Goal: Information Seeking & Learning: Learn about a topic

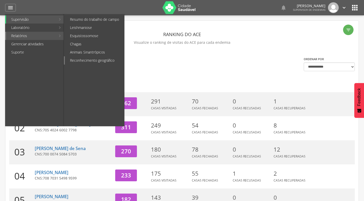
click at [94, 57] on link "Reconhecimento geográfico" at bounding box center [94, 60] width 59 height 8
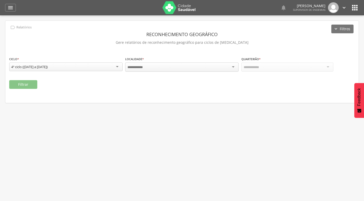
click at [165, 65] on div at bounding box center [181, 66] width 113 height 9
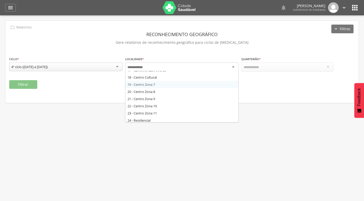
scroll to position [128, 0]
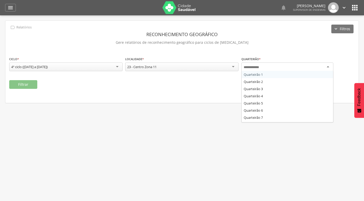
click at [268, 69] on div at bounding box center [288, 66] width 92 height 9
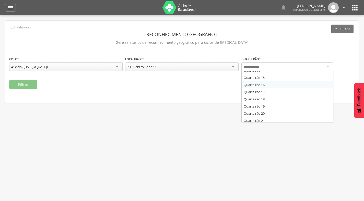
scroll to position [88, 0]
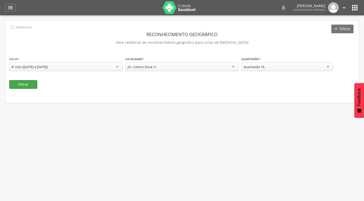
click at [37, 81] on button "Filtrar" at bounding box center [23, 84] width 28 height 9
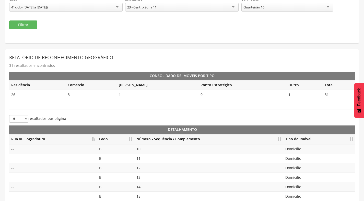
scroll to position [114, 0]
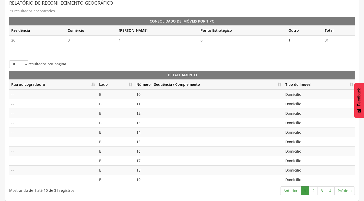
click at [282, 83] on th "Número - Sequência / Complemento" at bounding box center [208, 84] width 149 height 10
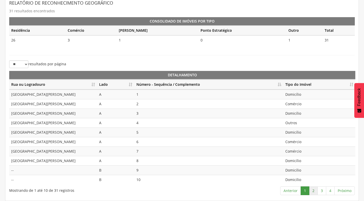
click at [311, 191] on link "2" at bounding box center [313, 190] width 9 height 9
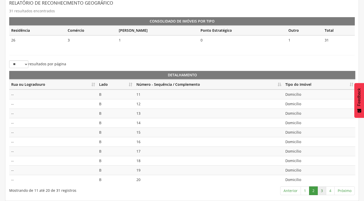
click at [321, 193] on link "3" at bounding box center [322, 190] width 9 height 9
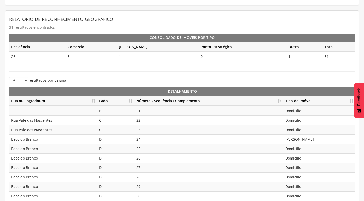
scroll to position [12, 0]
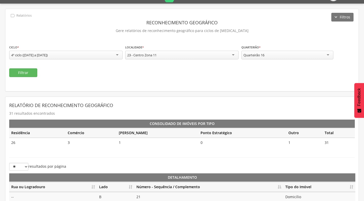
click at [301, 54] on div "Quarteirão 16" at bounding box center [288, 55] width 92 height 9
click at [29, 75] on button "Filtrar" at bounding box center [23, 72] width 28 height 9
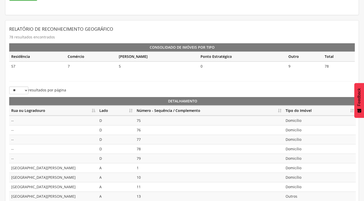
scroll to position [88, 0]
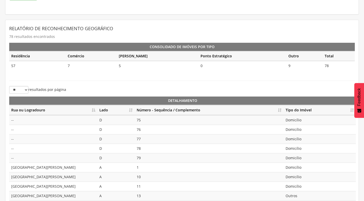
click at [281, 109] on th "Número - Sequência / Complemento" at bounding box center [209, 110] width 149 height 10
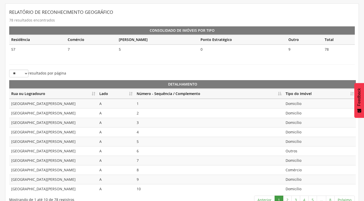
scroll to position [114, 0]
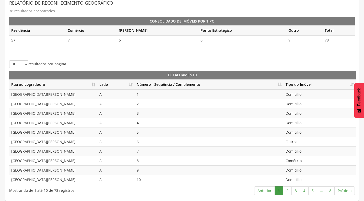
click at [300, 142] on td "Outros" at bounding box center [320, 141] width 72 height 9
click at [302, 164] on td "Comércio" at bounding box center [320, 160] width 72 height 9
click at [287, 189] on link "2" at bounding box center [287, 190] width 9 height 9
click at [295, 113] on td "Domicílio" at bounding box center [320, 112] width 72 height 9
click at [296, 120] on td "Domicílio" at bounding box center [320, 122] width 72 height 9
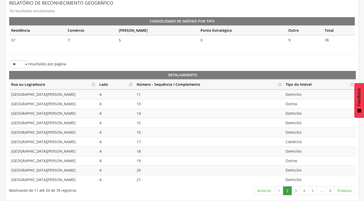
click at [297, 120] on td "Domicílio" at bounding box center [320, 122] width 72 height 9
click at [299, 137] on td "Comércio" at bounding box center [320, 141] width 72 height 9
click at [297, 143] on td "Comércio" at bounding box center [320, 141] width 72 height 9
click at [296, 192] on link "3" at bounding box center [296, 190] width 9 height 9
click at [305, 190] on link "4" at bounding box center [304, 190] width 9 height 9
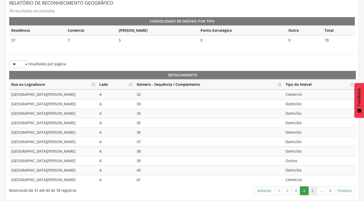
click at [314, 190] on link "5" at bounding box center [313, 190] width 9 height 9
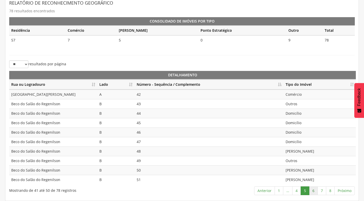
click at [314, 191] on link "6" at bounding box center [313, 190] width 9 height 9
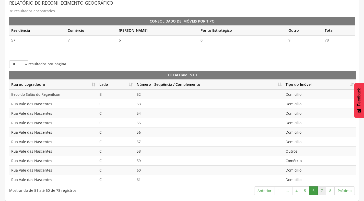
click at [323, 192] on link "7" at bounding box center [322, 190] width 9 height 9
click at [332, 190] on link "8" at bounding box center [330, 190] width 9 height 9
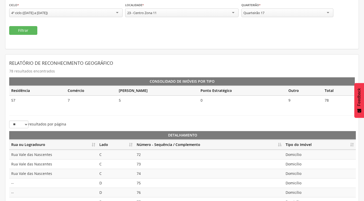
scroll to position [0, 0]
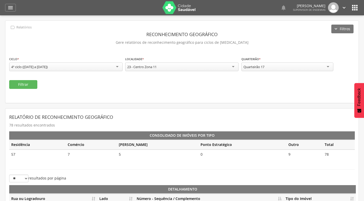
click at [291, 66] on div "Quarteirão 17" at bounding box center [288, 66] width 92 height 9
click at [24, 88] on button "Filtrar" at bounding box center [23, 84] width 28 height 9
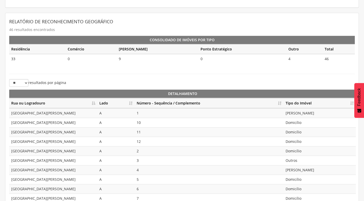
scroll to position [114, 0]
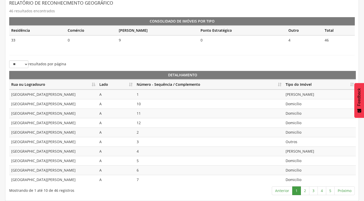
click at [280, 83] on th "Número - Sequência / Complemento" at bounding box center [209, 84] width 149 height 10
click at [307, 189] on link "2" at bounding box center [305, 190] width 9 height 9
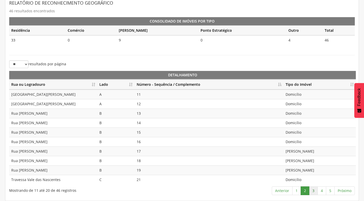
click at [316, 190] on link "3" at bounding box center [313, 190] width 9 height 9
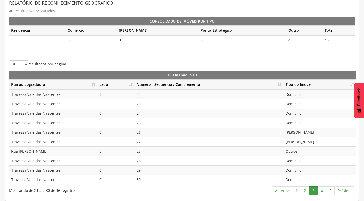
click at [139, 152] on td "28" at bounding box center [209, 150] width 149 height 9
click at [141, 159] on td "28" at bounding box center [209, 160] width 149 height 9
click at [143, 173] on td "29" at bounding box center [209, 169] width 149 height 9
click at [322, 192] on link "4" at bounding box center [322, 190] width 9 height 9
click at [147, 94] on td "31" at bounding box center [209, 93] width 149 height 9
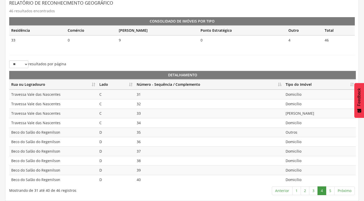
click at [149, 104] on td "32" at bounding box center [209, 103] width 149 height 9
click at [147, 115] on td "33" at bounding box center [209, 112] width 149 height 9
click at [145, 121] on td "34" at bounding box center [209, 122] width 149 height 9
click at [333, 190] on link "5" at bounding box center [330, 190] width 9 height 9
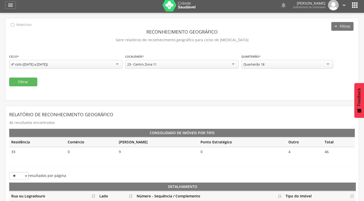
scroll to position [0, 0]
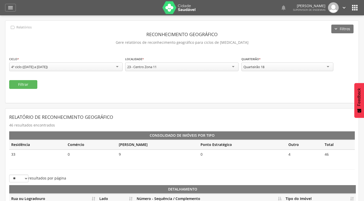
click at [288, 67] on div "Quarteirão 18" at bounding box center [288, 66] width 92 height 9
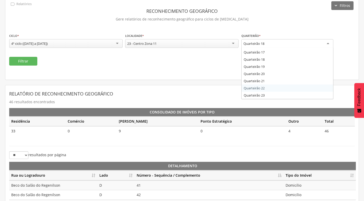
scroll to position [51, 0]
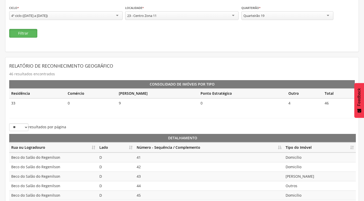
click at [30, 35] on button "Filtrar" at bounding box center [23, 33] width 28 height 9
click at [279, 147] on th "Número - Sequência / Complemento" at bounding box center [209, 147] width 149 height 10
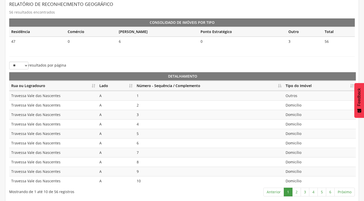
scroll to position [114, 0]
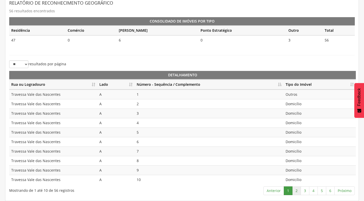
click at [297, 191] on link "2" at bounding box center [296, 190] width 9 height 9
click at [304, 191] on link "3" at bounding box center [305, 190] width 9 height 9
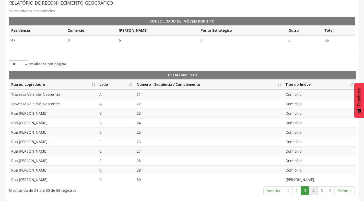
click at [312, 191] on link "4" at bounding box center [313, 190] width 9 height 9
click at [321, 191] on link "5" at bounding box center [322, 190] width 9 height 9
click at [331, 190] on link "6" at bounding box center [330, 190] width 9 height 9
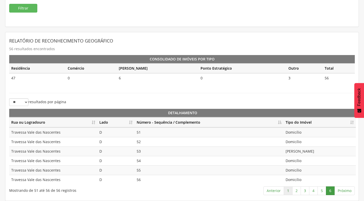
click at [288, 192] on link "1" at bounding box center [288, 190] width 9 height 9
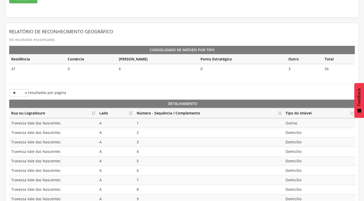
scroll to position [63, 0]
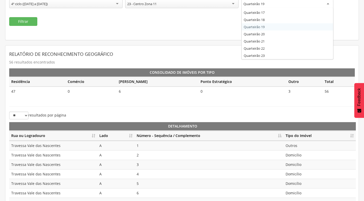
click at [288, 5] on div "Quarteirão 19" at bounding box center [288, 3] width 92 height 9
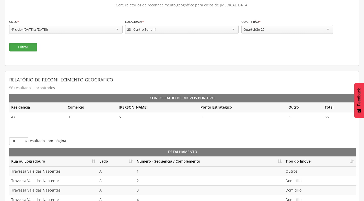
click at [26, 47] on button "Filtrar" at bounding box center [23, 47] width 28 height 9
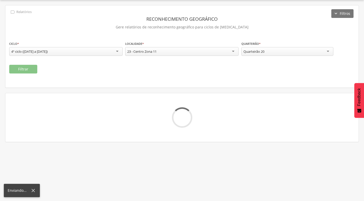
scroll to position [37, 0]
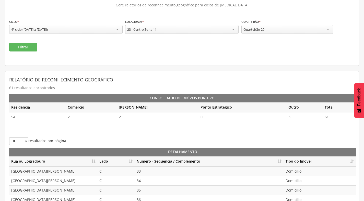
click at [279, 162] on th "Número - Sequência / Complemento" at bounding box center [209, 161] width 149 height 10
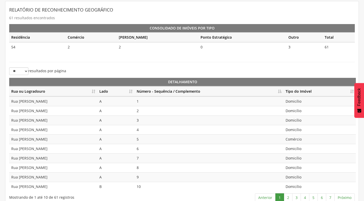
scroll to position [114, 0]
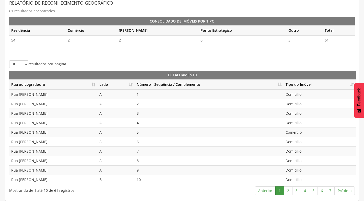
click at [305, 96] on td "Domicílio" at bounding box center [320, 93] width 72 height 9
click at [302, 110] on td "Domicílio" at bounding box center [320, 112] width 72 height 9
click at [301, 117] on td "Domicílio" at bounding box center [320, 112] width 72 height 9
click at [300, 125] on td "Domicílio" at bounding box center [320, 122] width 72 height 9
click at [301, 133] on td "Comércio" at bounding box center [320, 131] width 72 height 9
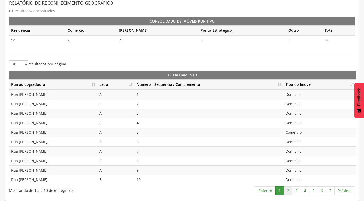
click at [289, 189] on link "2" at bounding box center [288, 190] width 9 height 9
click at [300, 191] on link "3" at bounding box center [296, 190] width 9 height 9
click at [307, 189] on link "4" at bounding box center [305, 190] width 9 height 9
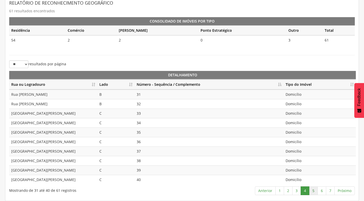
click at [314, 192] on link "5" at bounding box center [313, 190] width 9 height 9
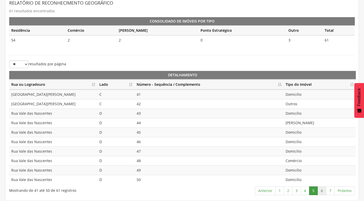
click at [323, 192] on link "6" at bounding box center [322, 190] width 9 height 9
click at [331, 191] on link "7" at bounding box center [330, 190] width 9 height 9
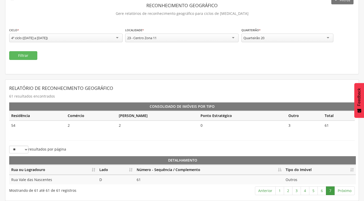
click at [291, 42] on div "Quarteirão 20 Quarteirão 1 Quarteirão 2 Quarteirão 3 Quarteirão 4 Quarteirão 5 …" at bounding box center [288, 37] width 92 height 9
click at [24, 54] on button "Filtrar" at bounding box center [23, 55] width 28 height 9
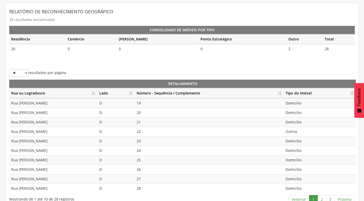
scroll to position [114, 0]
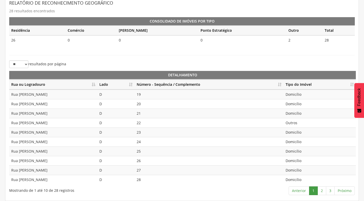
click at [279, 86] on th "Número - Sequência / Complemento" at bounding box center [209, 84] width 149 height 10
click at [322, 191] on link "2" at bounding box center [322, 190] width 9 height 9
click at [311, 192] on link "1" at bounding box center [313, 190] width 9 height 9
click at [323, 189] on link "2" at bounding box center [322, 190] width 9 height 9
click at [330, 192] on link "3" at bounding box center [330, 190] width 9 height 9
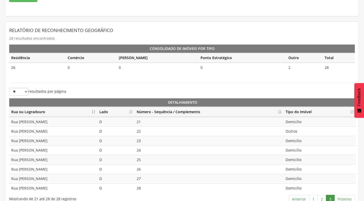
scroll to position [18, 0]
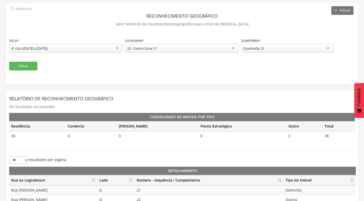
click at [270, 49] on div "Quarteirão 21" at bounding box center [288, 48] width 92 height 9
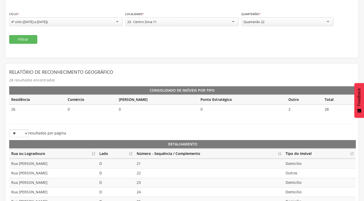
scroll to position [44, 0]
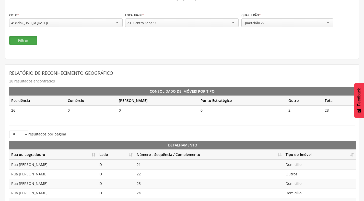
click at [31, 38] on button "Filtrar" at bounding box center [23, 40] width 28 height 9
click at [280, 154] on th "Número - Sequência / Complemento" at bounding box center [209, 155] width 149 height 10
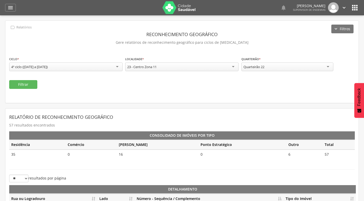
scroll to position [114, 0]
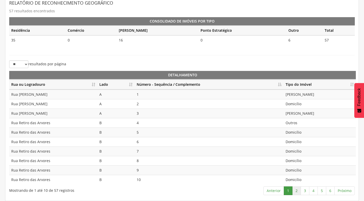
click at [298, 191] on link "2" at bounding box center [296, 190] width 9 height 9
click at [304, 190] on link "3" at bounding box center [305, 190] width 9 height 9
click at [314, 190] on link "4" at bounding box center [313, 190] width 9 height 9
click at [298, 145] on td "Outros" at bounding box center [320, 141] width 72 height 9
click at [298, 151] on td "Outros" at bounding box center [320, 150] width 72 height 9
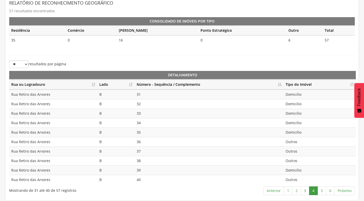
click at [302, 159] on td "Outros" at bounding box center [320, 160] width 72 height 9
click at [324, 191] on link "5" at bounding box center [322, 190] width 9 height 9
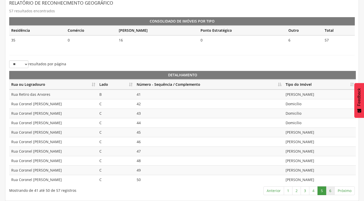
click at [332, 190] on link "6" at bounding box center [330, 190] width 9 height 9
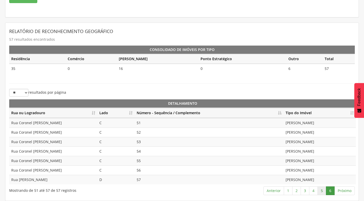
click at [322, 190] on link "5" at bounding box center [322, 190] width 9 height 9
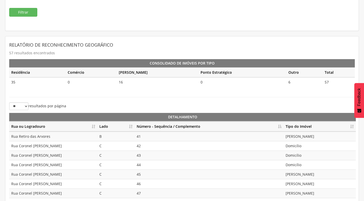
scroll to position [37, 0]
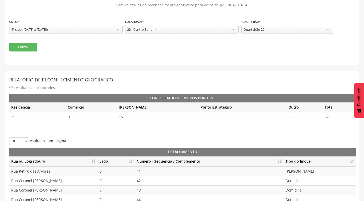
click at [275, 31] on div "Quarteirão 22" at bounding box center [288, 29] width 92 height 9
click at [34, 48] on button "Filtrar" at bounding box center [23, 47] width 28 height 9
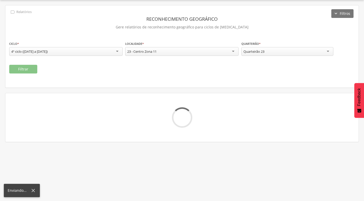
scroll to position [15, 0]
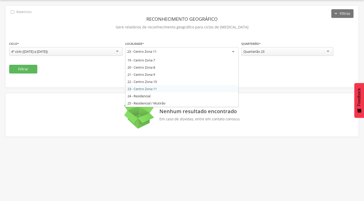
click at [170, 54] on div "23 - Centro Zona 11" at bounding box center [181, 51] width 113 height 9
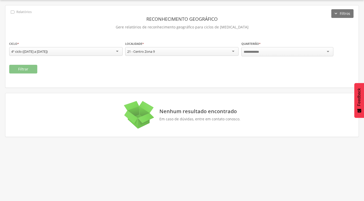
click at [278, 55] on div at bounding box center [288, 51] width 92 height 9
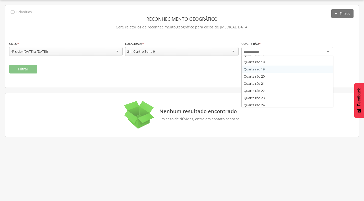
scroll to position [128, 0]
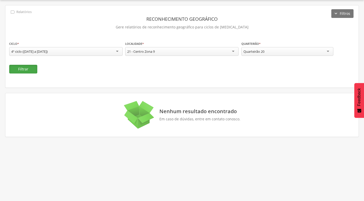
drag, startPoint x: 22, startPoint y: 70, endPoint x: 27, endPoint y: 69, distance: 5.1
click at [22, 70] on button "Filtrar" at bounding box center [23, 69] width 28 height 9
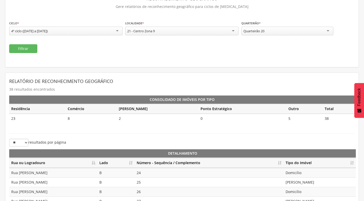
scroll to position [92, 0]
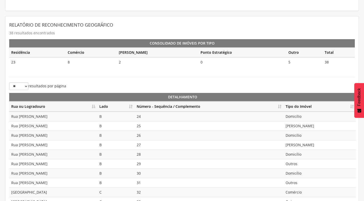
click at [279, 105] on th "Número - Sequência / Complemento" at bounding box center [209, 106] width 149 height 10
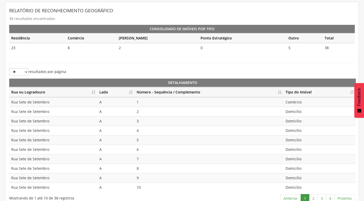
scroll to position [114, 0]
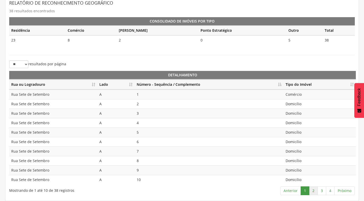
click at [313, 194] on link "2" at bounding box center [313, 190] width 9 height 9
click at [321, 189] on link "3" at bounding box center [322, 190] width 9 height 9
click at [333, 192] on link "4" at bounding box center [330, 190] width 9 height 9
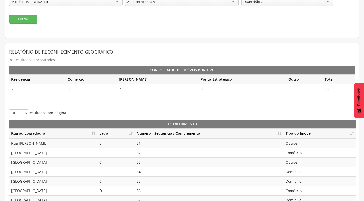
scroll to position [18, 0]
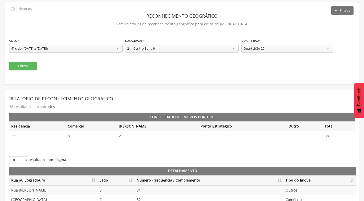
click at [298, 50] on div "Quarteirão 20" at bounding box center [288, 48] width 92 height 9
click at [28, 66] on button "Filtrar" at bounding box center [23, 66] width 28 height 9
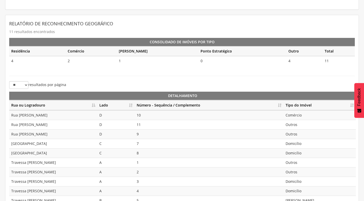
scroll to position [114, 0]
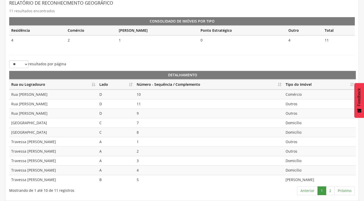
click at [281, 87] on th "Número - Sequência / Complemento" at bounding box center [209, 84] width 149 height 10
click at [331, 190] on link "2" at bounding box center [330, 190] width 9 height 9
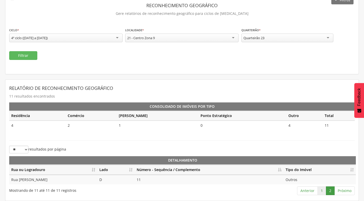
click at [321, 191] on link "1" at bounding box center [322, 190] width 9 height 9
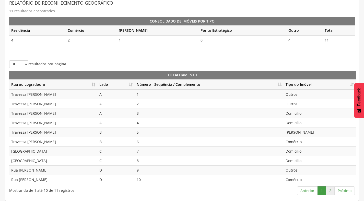
click at [335, 189] on link "2" at bounding box center [330, 190] width 9 height 9
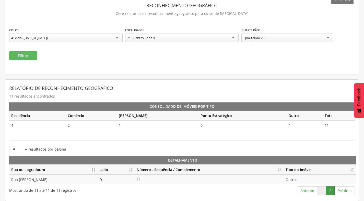
click at [322, 189] on link "1" at bounding box center [322, 190] width 9 height 9
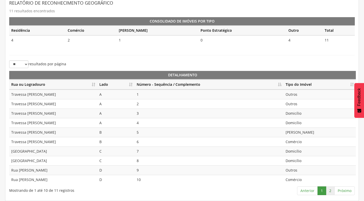
click at [329, 190] on link "2" at bounding box center [330, 190] width 9 height 9
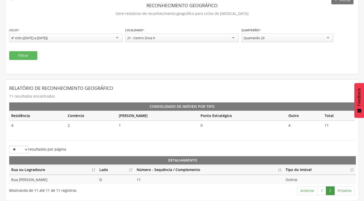
scroll to position [29, 0]
click at [282, 41] on div "Quarteirão 23" at bounding box center [288, 37] width 92 height 9
drag, startPoint x: 19, startPoint y: 56, endPoint x: 22, endPoint y: 59, distance: 4.0
click at [22, 59] on button "Filtrar" at bounding box center [23, 55] width 28 height 9
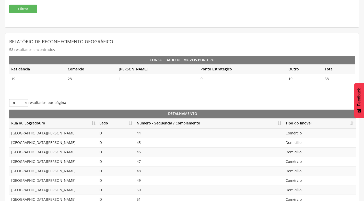
scroll to position [80, 0]
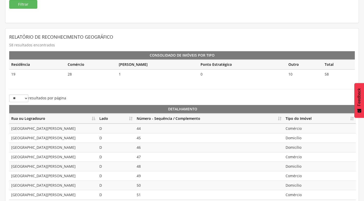
click at [281, 118] on th "Número - Sequência / Complemento" at bounding box center [209, 118] width 149 height 10
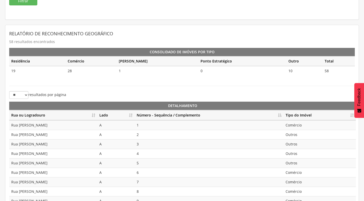
scroll to position [114, 0]
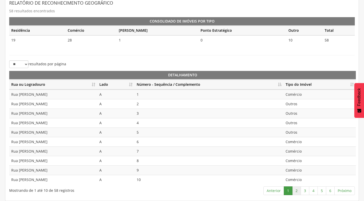
click at [298, 190] on link "2" at bounding box center [296, 190] width 9 height 9
click at [304, 189] on link "3" at bounding box center [305, 190] width 9 height 9
click at [311, 192] on link "4" at bounding box center [313, 190] width 9 height 9
click at [323, 189] on link "5" at bounding box center [322, 190] width 9 height 9
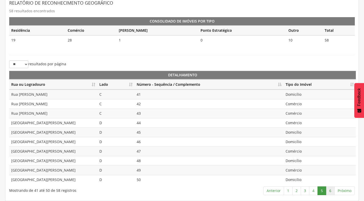
click at [332, 192] on link "6" at bounding box center [330, 190] width 9 height 9
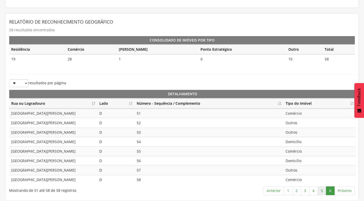
click at [321, 190] on link "5" at bounding box center [322, 190] width 9 height 9
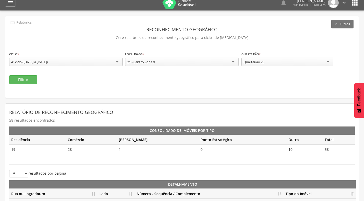
scroll to position [0, 0]
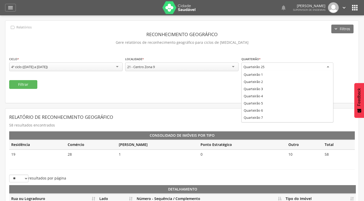
click at [281, 68] on div "Quarteirão 25" at bounding box center [288, 66] width 92 height 9
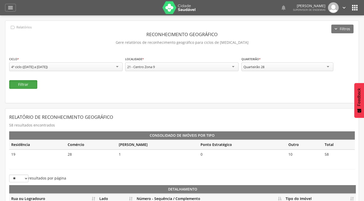
click at [25, 85] on button "Filtrar" at bounding box center [23, 84] width 28 height 9
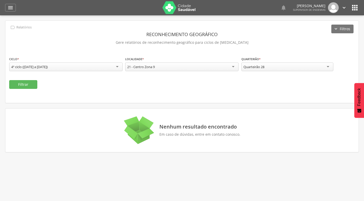
click at [296, 66] on div "Quarteirão 28" at bounding box center [288, 66] width 92 height 9
click at [31, 82] on button "Filtrar" at bounding box center [23, 84] width 28 height 9
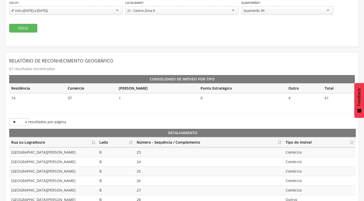
scroll to position [114, 0]
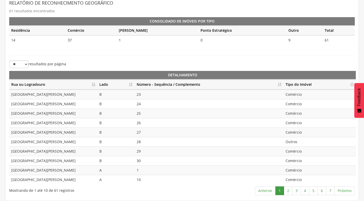
click at [279, 82] on th "Número - Sequência / Complemento" at bounding box center [209, 84] width 149 height 10
click at [287, 193] on link "2" at bounding box center [288, 190] width 9 height 9
click at [293, 189] on link "3" at bounding box center [296, 190] width 9 height 9
click at [303, 188] on link "4" at bounding box center [305, 190] width 9 height 9
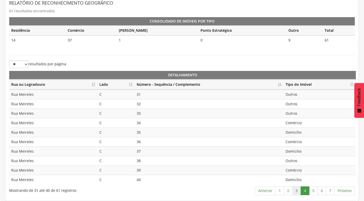
click at [295, 190] on link "3" at bounding box center [296, 190] width 9 height 9
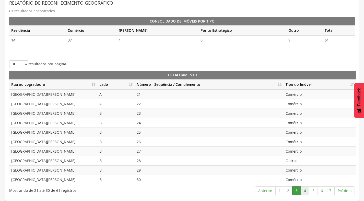
click at [307, 190] on link "4" at bounding box center [305, 190] width 9 height 9
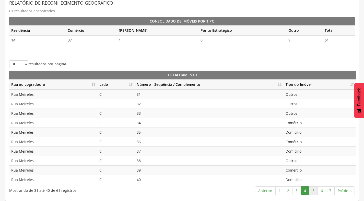
click at [310, 189] on link "5" at bounding box center [313, 190] width 9 height 9
click at [323, 191] on link "6" at bounding box center [322, 190] width 9 height 9
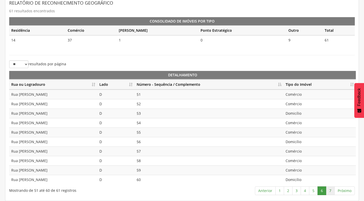
click at [328, 188] on link "7" at bounding box center [330, 190] width 9 height 9
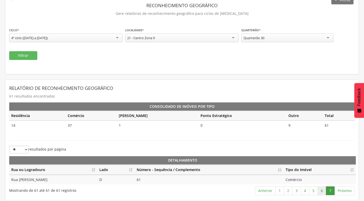
click at [321, 189] on link "6" at bounding box center [322, 190] width 9 height 9
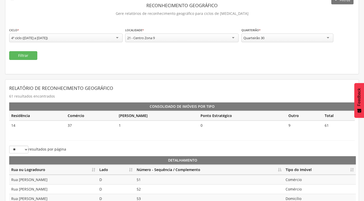
scroll to position [114, 0]
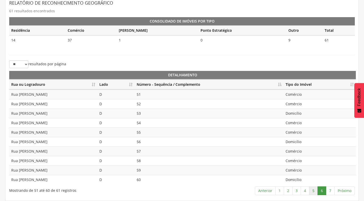
click at [311, 193] on link "5" at bounding box center [313, 190] width 9 height 9
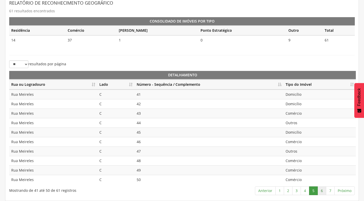
click at [322, 192] on link "6" at bounding box center [322, 190] width 9 height 9
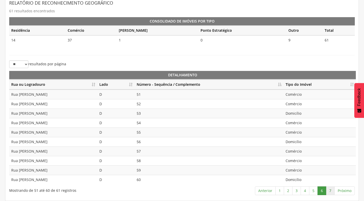
click at [331, 191] on link "7" at bounding box center [330, 190] width 9 height 9
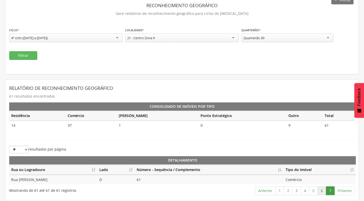
click at [318, 192] on link "6" at bounding box center [322, 190] width 9 height 9
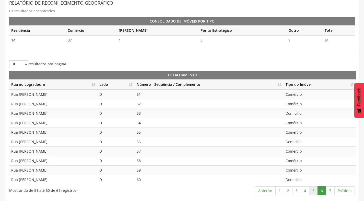
click at [315, 190] on link "5" at bounding box center [313, 190] width 9 height 9
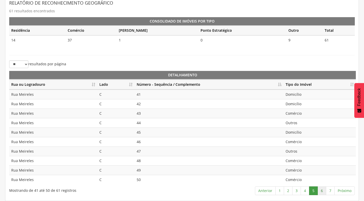
click at [321, 190] on link "6" at bounding box center [322, 190] width 9 height 9
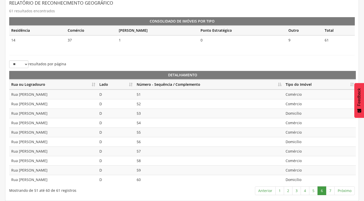
scroll to position [37, 0]
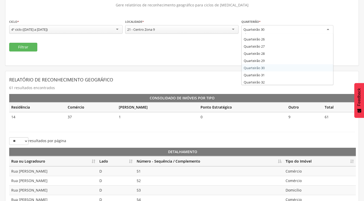
click at [300, 31] on div "Quarteirão 30" at bounding box center [288, 29] width 92 height 9
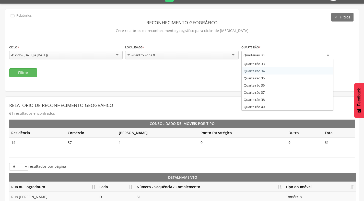
scroll to position [202, 0]
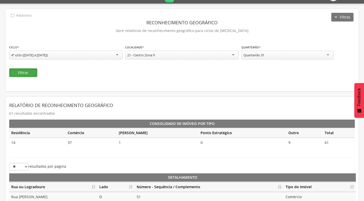
click at [29, 72] on button "Filtrar" at bounding box center [23, 72] width 28 height 9
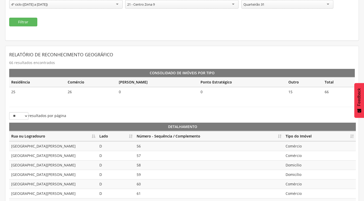
scroll to position [63, 0]
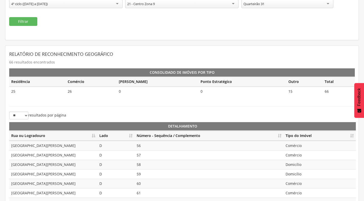
click at [279, 136] on th "Número - Sequência / Complemento" at bounding box center [209, 136] width 149 height 10
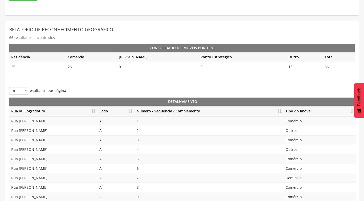
scroll to position [114, 0]
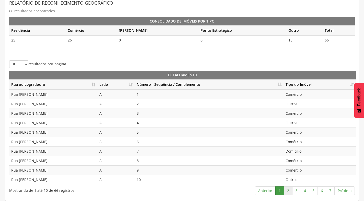
click at [290, 191] on link "2" at bounding box center [288, 190] width 9 height 9
click at [298, 188] on link "3" at bounding box center [296, 190] width 9 height 9
click at [305, 188] on link "4" at bounding box center [305, 190] width 9 height 9
click at [315, 191] on link "5" at bounding box center [313, 190] width 9 height 9
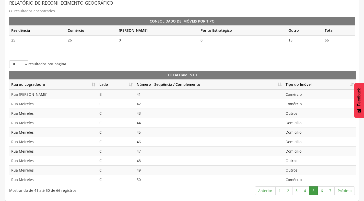
click at [315, 190] on link "5" at bounding box center [313, 190] width 9 height 9
click at [322, 189] on link "6" at bounding box center [322, 190] width 9 height 9
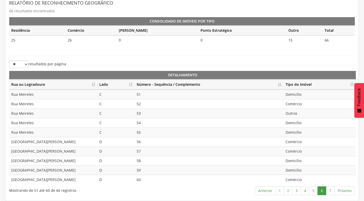
click at [325, 192] on link "6" at bounding box center [322, 190] width 9 height 9
click at [152, 99] on td "52" at bounding box center [209, 103] width 149 height 9
click at [150, 105] on td "52" at bounding box center [209, 103] width 149 height 9
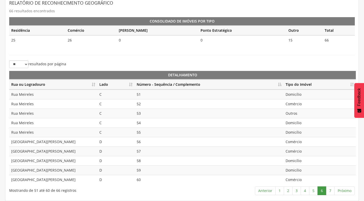
click at [150, 117] on td "53" at bounding box center [209, 112] width 149 height 9
click at [147, 126] on td "54" at bounding box center [209, 122] width 149 height 9
click at [330, 192] on link "7" at bounding box center [330, 190] width 9 height 9
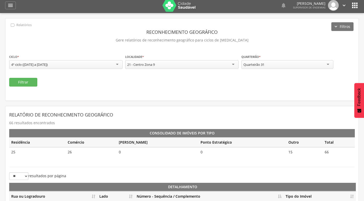
scroll to position [0, 0]
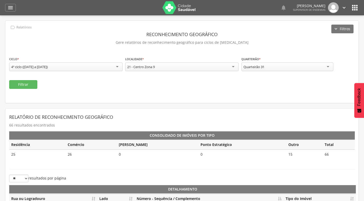
click at [268, 69] on div "Quarteirão 31" at bounding box center [288, 66] width 92 height 9
click at [31, 83] on button "Filtrar" at bounding box center [23, 84] width 28 height 9
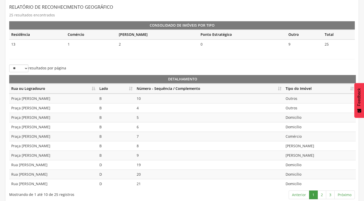
scroll to position [114, 0]
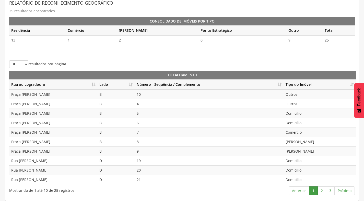
click at [280, 85] on th "Número - Sequência / Complemento" at bounding box center [209, 84] width 149 height 10
click at [324, 192] on link "2" at bounding box center [322, 190] width 9 height 9
click at [313, 194] on link "1" at bounding box center [313, 190] width 9 height 9
click at [320, 189] on link "2" at bounding box center [322, 190] width 9 height 9
click at [331, 190] on link "3" at bounding box center [330, 190] width 9 height 9
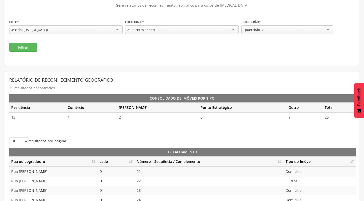
scroll to position [16, 0]
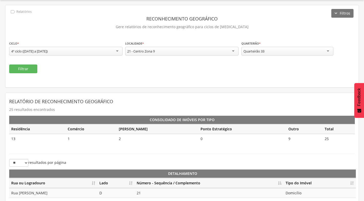
click at [291, 49] on div "Quarteirão 33" at bounding box center [288, 51] width 92 height 9
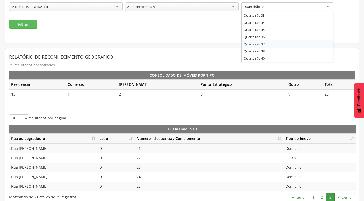
scroll to position [67, 0]
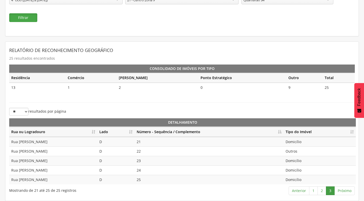
click at [18, 18] on button "Filtrar" at bounding box center [23, 17] width 28 height 9
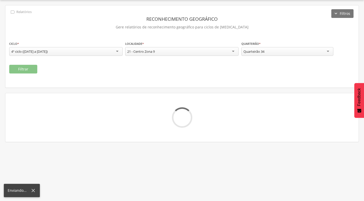
scroll to position [29, 0]
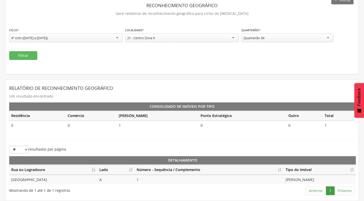
click at [261, 39] on div "Quarteirão 34" at bounding box center [254, 38] width 21 height 5
click at [30, 52] on button "Filtrar" at bounding box center [23, 55] width 28 height 9
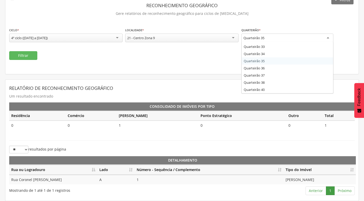
click at [290, 38] on div "Quarteirão 35" at bounding box center [288, 37] width 92 height 9
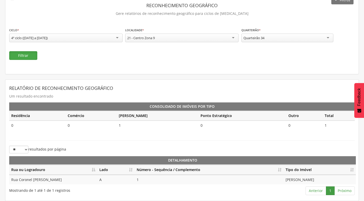
click at [23, 55] on button "Filtrar" at bounding box center [23, 55] width 28 height 9
click at [269, 40] on div "Quarteirão 34" at bounding box center [288, 37] width 92 height 9
click at [19, 55] on button "Filtrar" at bounding box center [23, 55] width 28 height 9
click at [306, 39] on div "Quarteirão 35" at bounding box center [288, 37] width 92 height 9
click at [23, 56] on button "Filtrar" at bounding box center [23, 55] width 28 height 9
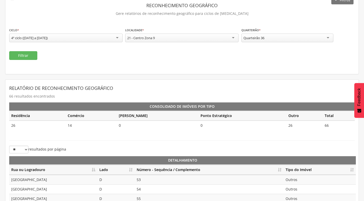
click at [304, 36] on div "Quarteirão 36" at bounding box center [288, 37] width 92 height 9
click at [30, 56] on button "Filtrar" at bounding box center [23, 55] width 28 height 9
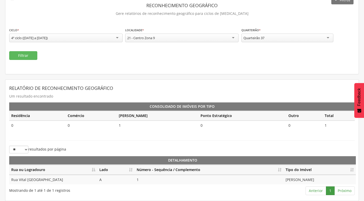
click at [292, 36] on div "Quarteirão 37" at bounding box center [288, 37] width 92 height 9
click at [28, 54] on button "Filtrar" at bounding box center [23, 55] width 28 height 9
click at [323, 42] on div "Quarteirão 38 Quarteirão 1 Quarteirão 2 Quarteirão 3 Quarteirão 4 Quarteirão 5 …" at bounding box center [288, 37] width 92 height 9
click at [20, 56] on button "Filtrar" at bounding box center [23, 55] width 28 height 9
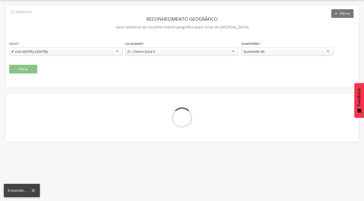
scroll to position [15, 0]
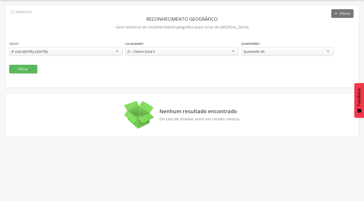
click at [296, 51] on div "Quarteirão 40" at bounding box center [288, 51] width 92 height 9
click at [25, 69] on button "Filtrar" at bounding box center [23, 69] width 28 height 9
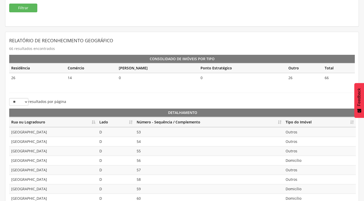
scroll to position [114, 0]
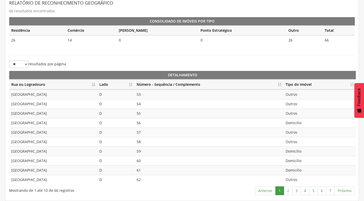
click at [279, 84] on th "Número - Sequência / Complemento" at bounding box center [209, 84] width 149 height 10
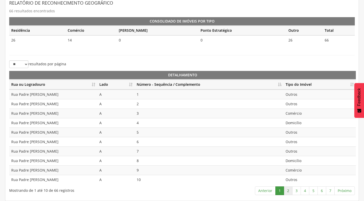
click at [287, 190] on link "2" at bounding box center [288, 190] width 9 height 9
click at [297, 191] on link "3" at bounding box center [296, 190] width 9 height 9
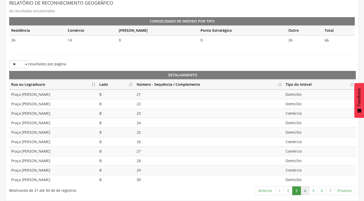
click at [305, 192] on link "4" at bounding box center [305, 190] width 9 height 9
click at [315, 189] on link "5" at bounding box center [313, 190] width 9 height 9
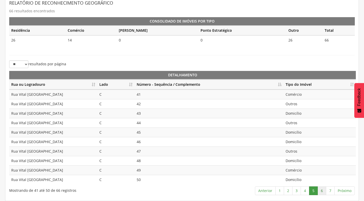
click at [324, 189] on link "6" at bounding box center [322, 190] width 9 height 9
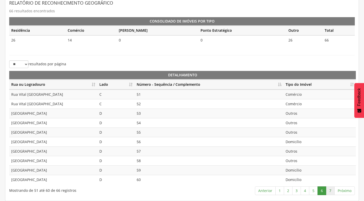
click at [332, 190] on link "7" at bounding box center [330, 190] width 9 height 9
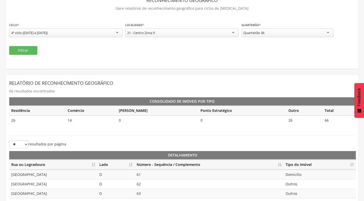
scroll to position [0, 0]
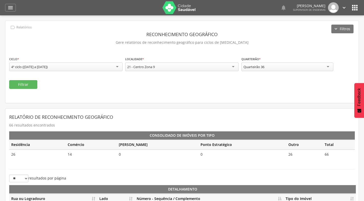
click at [344, 7] on icon "" at bounding box center [344, 8] width 6 height 6
click at [323, 29] on link "Sair" at bounding box center [326, 29] width 40 height 6
